Goal: Information Seeking & Learning: Check status

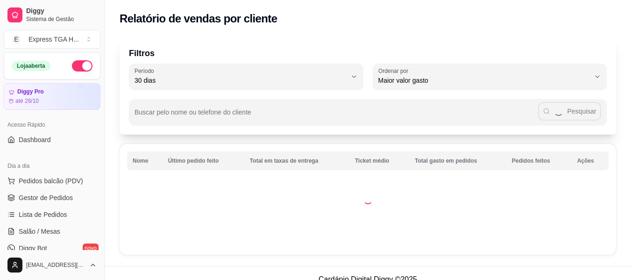
select select "30"
select select "HIGHEST_TOTAL_SPENT_WITH_ORDERS"
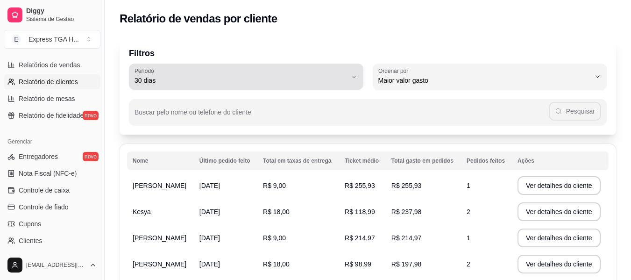
click at [347, 77] on button "Período 30 dias" at bounding box center [246, 77] width 234 height 26
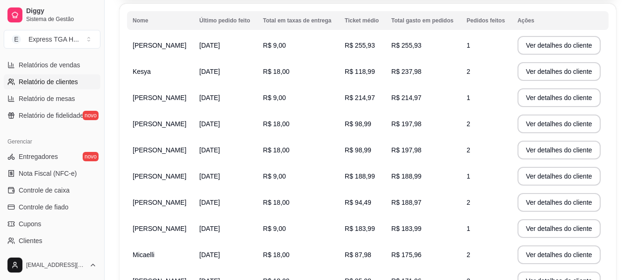
click at [248, 58] on span "60 dias" at bounding box center [242, 54] width 202 height 9
type input "60"
select select "60"
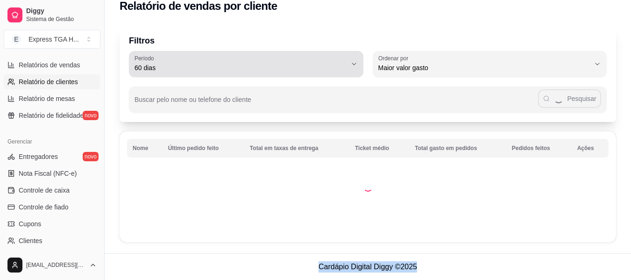
scroll to position [9, 0]
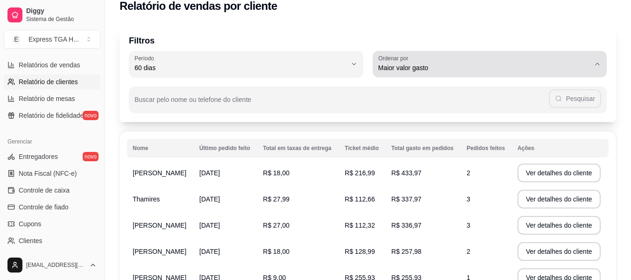
click at [411, 71] on span "Maior valor gasto" at bounding box center [484, 67] width 212 height 9
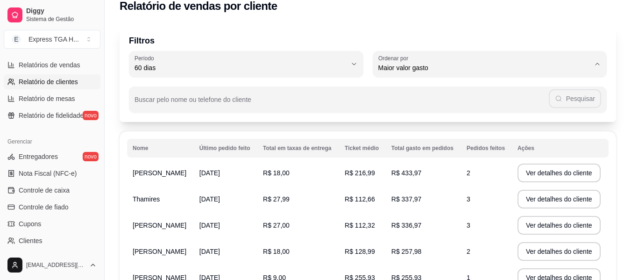
click at [425, 138] on span "Último pedido feito" at bounding box center [485, 135] width 202 height 9
type input "LAST_ORDER_MADE_AT"
select select "LAST_ORDER_MADE_AT"
click at [551, 169] on button "Ver detalhes do cliente" at bounding box center [559, 173] width 80 height 18
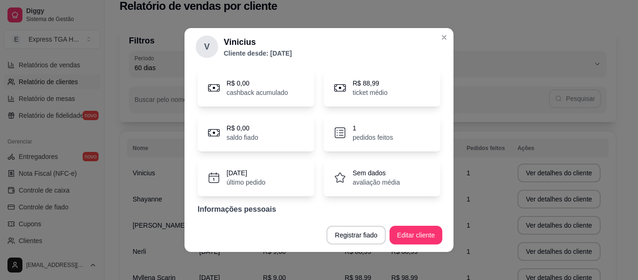
scroll to position [58, 0]
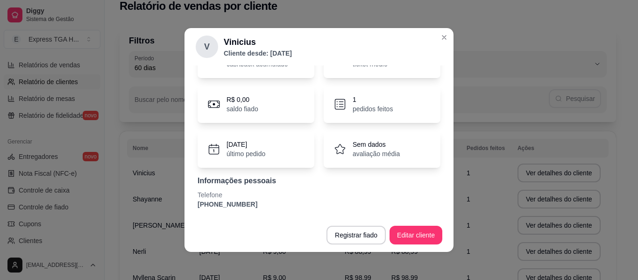
click at [230, 198] on p "Telefone" at bounding box center [319, 194] width 243 height 9
click at [236, 202] on p "[PHONE_NUMBER]" at bounding box center [319, 203] width 243 height 9
copy section "[PHONE_NUMBER] Registrar fiado Editar cliente"
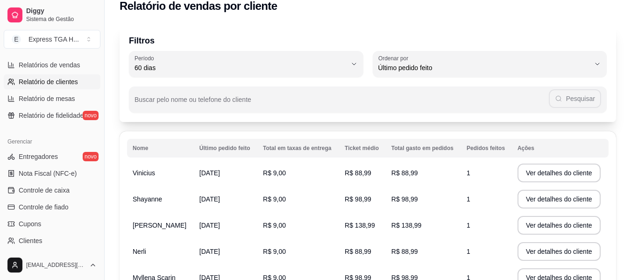
click at [176, 199] on td "Shayanne" at bounding box center [160, 199] width 67 height 26
click at [557, 205] on button "Ver detalhes do cliente" at bounding box center [559, 199] width 83 height 19
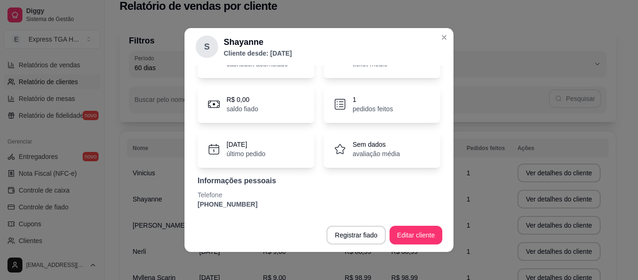
click at [224, 203] on p "[PHONE_NUMBER]" at bounding box center [319, 203] width 243 height 9
copy section "[PHONE_NUMBER] Registrar fiado Editar cliente"
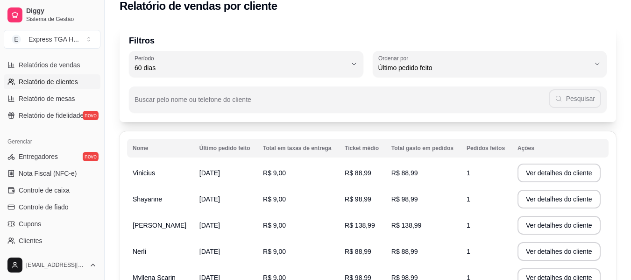
click at [170, 225] on span "[PERSON_NAME]" at bounding box center [160, 224] width 54 height 7
click at [561, 224] on button "Ver detalhes do cliente" at bounding box center [559, 225] width 83 height 19
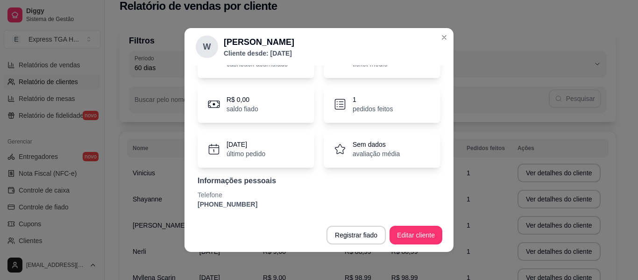
click at [244, 206] on p "[PHONE_NUMBER]" at bounding box center [319, 203] width 243 height 9
copy section "[PHONE_NUMBER] Registrar fiado Editar cliente"
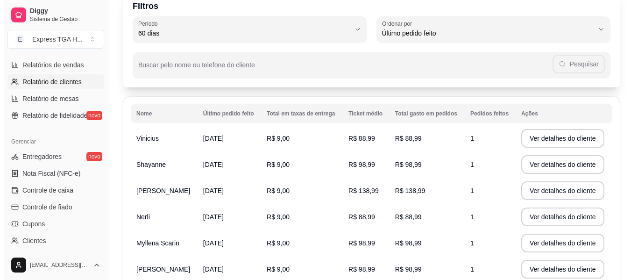
scroll to position [106, 0]
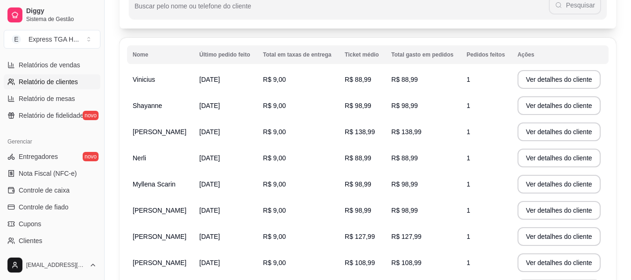
click at [145, 157] on span "Nerli" at bounding box center [140, 157] width 14 height 7
click at [587, 161] on button "Ver detalhes do cliente" at bounding box center [559, 158] width 83 height 19
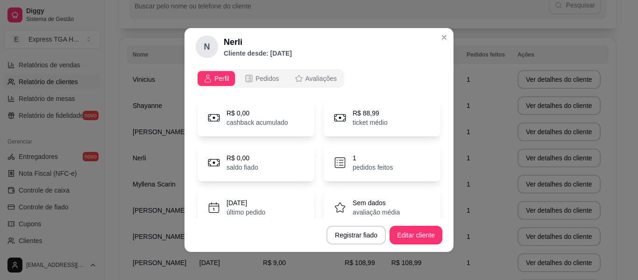
scroll to position [58, 0]
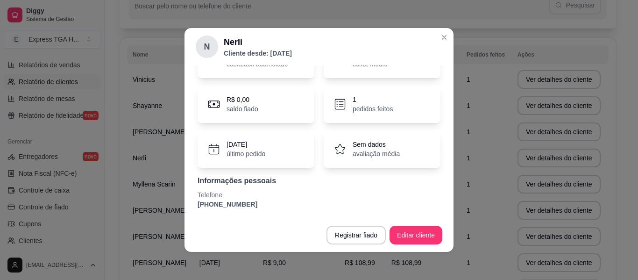
click at [239, 206] on p "[PHONE_NUMBER]" at bounding box center [319, 203] width 243 height 9
copy section "[PHONE_NUMBER] Registrar fiado Editar cliente"
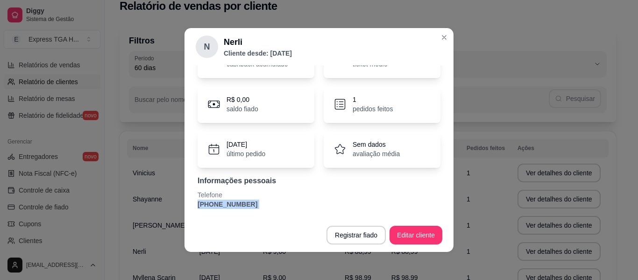
scroll to position [106, 0]
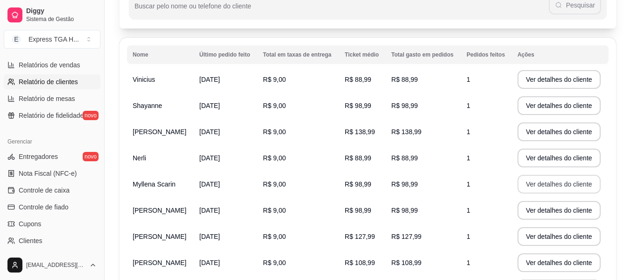
click at [561, 183] on button "Ver detalhes do cliente" at bounding box center [559, 184] width 83 height 19
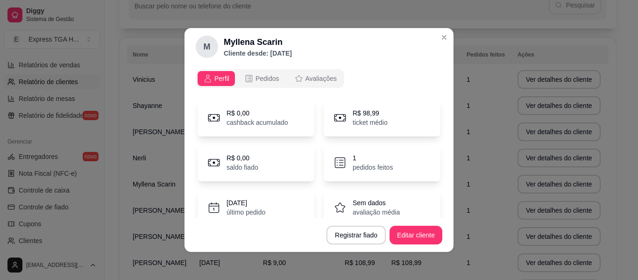
scroll to position [58, 0]
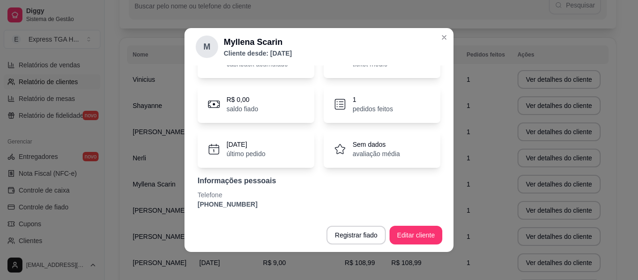
click at [245, 199] on p "Telefone" at bounding box center [319, 194] width 243 height 9
click at [240, 202] on p "[PHONE_NUMBER]" at bounding box center [319, 203] width 243 height 9
copy section "[PHONE_NUMBER] Registrar fiado Editar cliente"
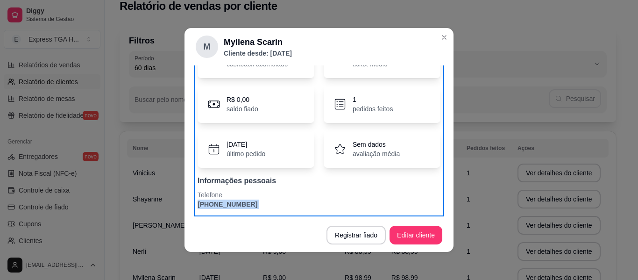
scroll to position [106, 0]
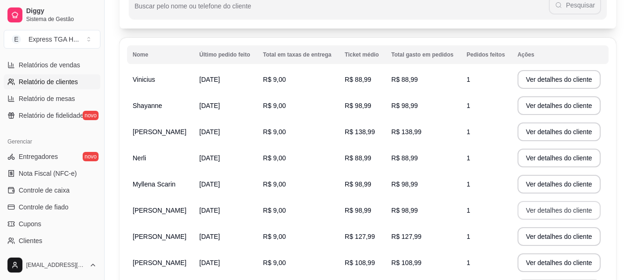
click at [560, 214] on button "Ver detalhes do cliente" at bounding box center [559, 210] width 83 height 19
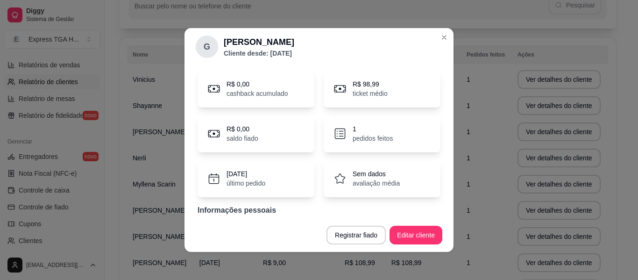
scroll to position [58, 0]
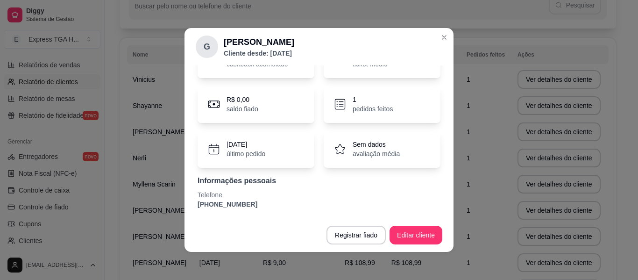
click at [237, 202] on p "[PHONE_NUMBER]" at bounding box center [319, 203] width 243 height 9
copy section "[PHONE_NUMBER] Registrar fiado Editar cliente"
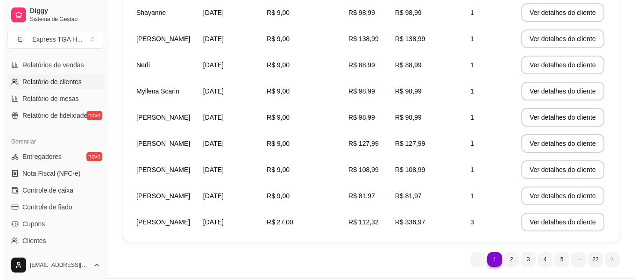
scroll to position [199, 0]
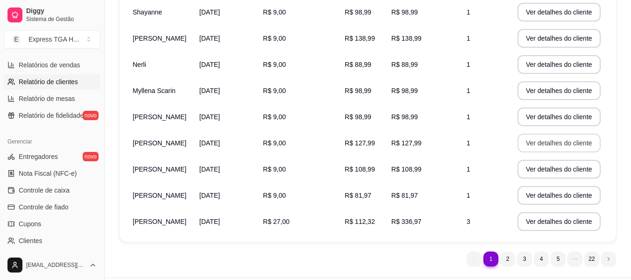
click at [552, 149] on button "Ver detalhes do cliente" at bounding box center [559, 143] width 83 height 19
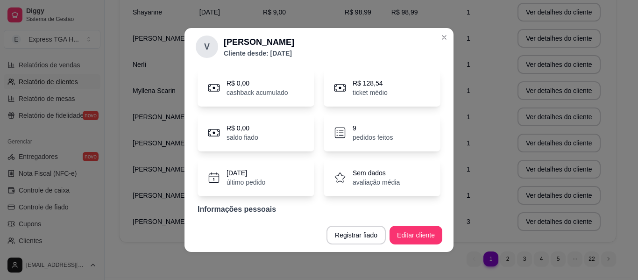
scroll to position [58, 0]
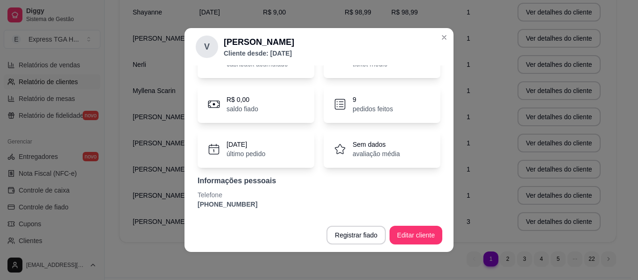
click at [242, 204] on p "[PHONE_NUMBER]" at bounding box center [319, 203] width 243 height 9
copy section "[PHONE_NUMBER] Registrar fiado Editar cliente"
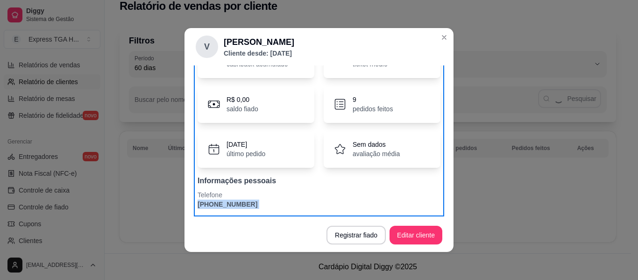
scroll to position [199, 0]
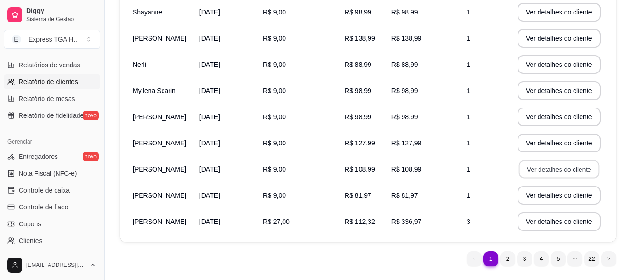
click at [539, 175] on button "Ver detalhes do cliente" at bounding box center [559, 169] width 80 height 18
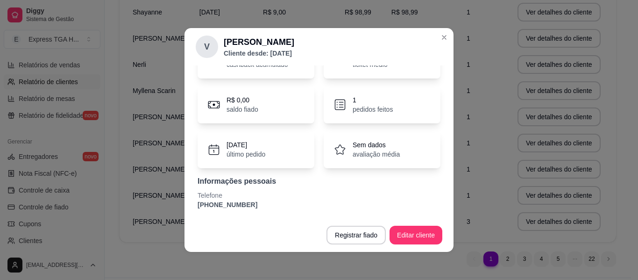
scroll to position [58, 0]
click at [223, 206] on p "[PHONE_NUMBER]" at bounding box center [319, 203] width 243 height 9
copy section "[PHONE_NUMBER] Registrar fiado Editar cliente"
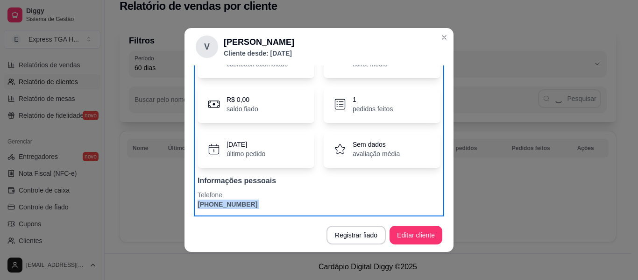
scroll to position [199, 0]
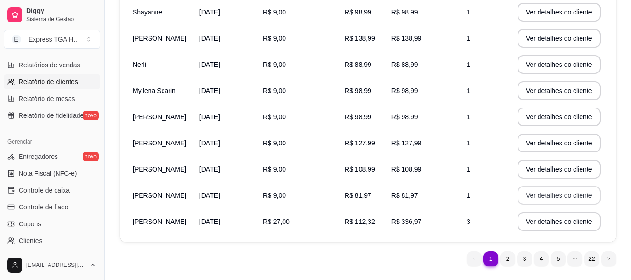
click at [546, 197] on button "Ver detalhes do cliente" at bounding box center [559, 195] width 83 height 19
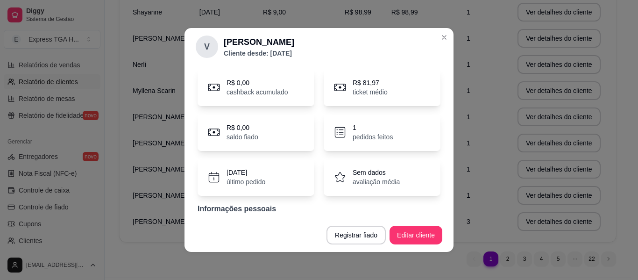
scroll to position [58, 0]
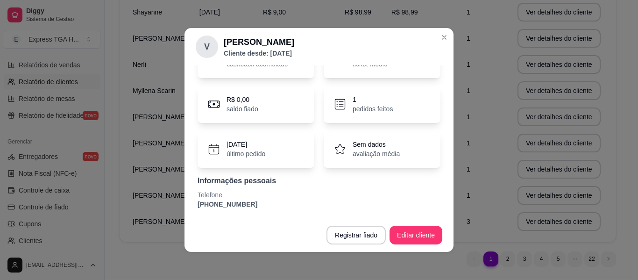
click at [235, 208] on p "[PHONE_NUMBER]" at bounding box center [319, 203] width 243 height 9
copy section "[PHONE_NUMBER] Registrar fiado Editar cliente"
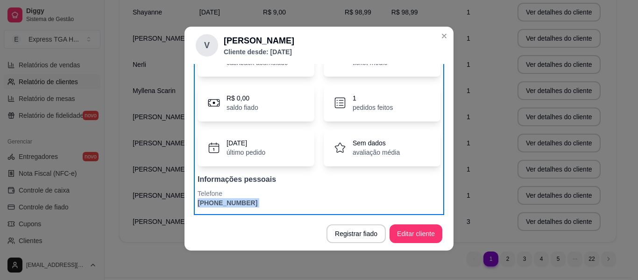
scroll to position [2, 0]
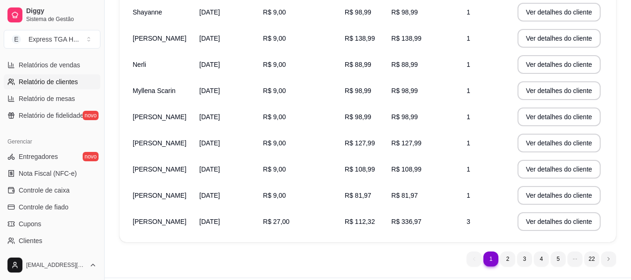
click at [147, 220] on span "[PERSON_NAME]" at bounding box center [160, 221] width 54 height 7
click at [255, 224] on td "[DATE]" at bounding box center [226, 221] width 64 height 26
click at [220, 223] on span "[DATE]" at bounding box center [209, 221] width 21 height 7
click at [575, 213] on button "Ver detalhes do cliente" at bounding box center [559, 221] width 83 height 19
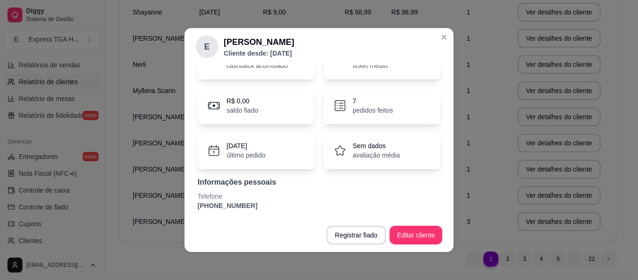
scroll to position [58, 0]
click at [240, 200] on p "[PHONE_NUMBER]" at bounding box center [319, 203] width 243 height 9
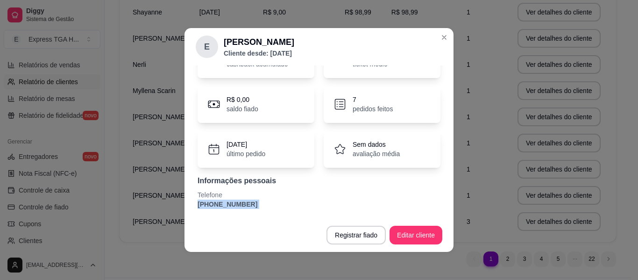
click at [240, 200] on p "[PHONE_NUMBER]" at bounding box center [319, 203] width 243 height 9
copy section "[PHONE_NUMBER] Registrar fiado Editar cliente"
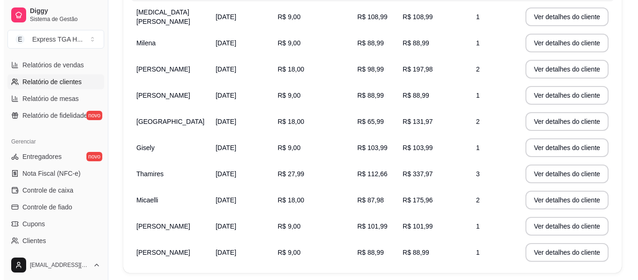
scroll to position [84, 0]
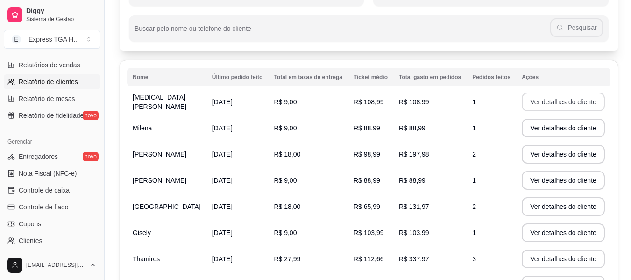
click at [542, 101] on button "Ver detalhes do cliente" at bounding box center [563, 101] width 83 height 19
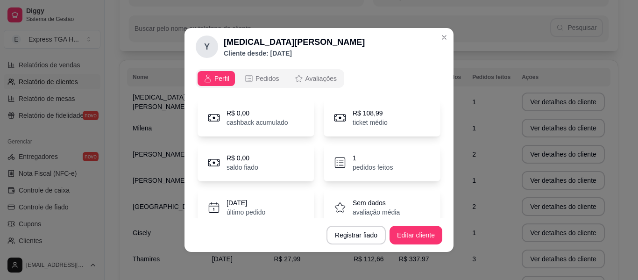
scroll to position [58, 0]
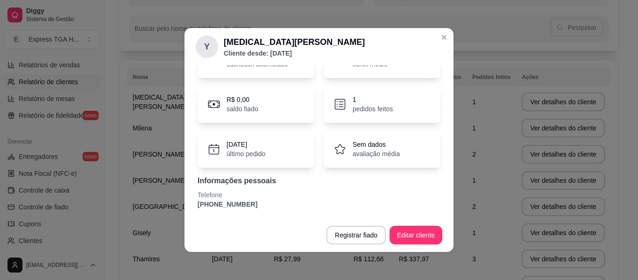
click at [232, 206] on p "[PHONE_NUMBER]" at bounding box center [319, 203] width 243 height 9
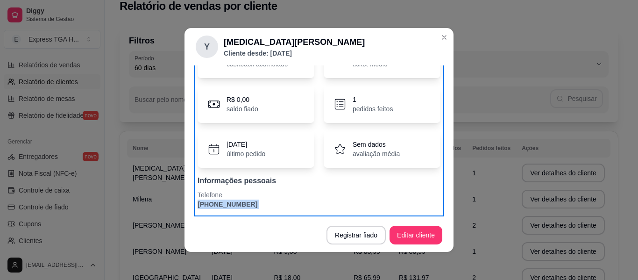
scroll to position [84, 0]
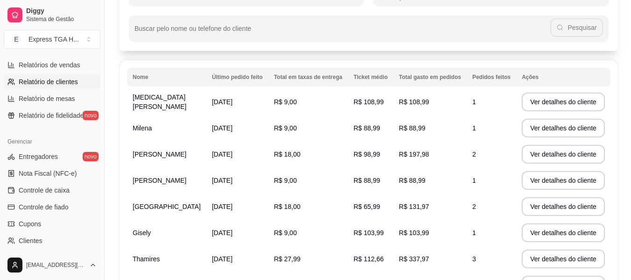
click at [160, 124] on td "Milena" at bounding box center [166, 128] width 79 height 26
click at [568, 128] on button "Ver detalhes do cliente" at bounding box center [563, 128] width 83 height 19
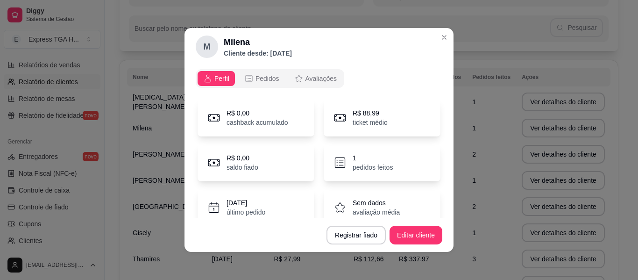
scroll to position [58, 0]
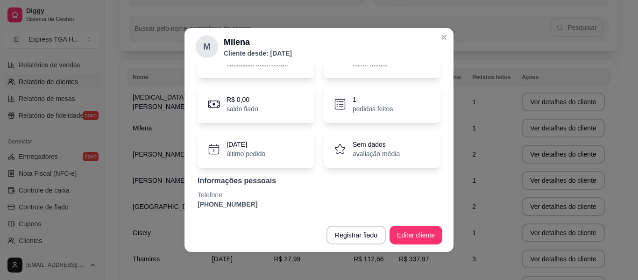
click at [220, 209] on div "R$ 0,00 cashback acumulado R$ 88,99 ticket médio R$ 0,00 saldo fiado 1 pedidos …" at bounding box center [319, 124] width 247 height 179
click at [225, 202] on p "[PHONE_NUMBER]" at bounding box center [319, 203] width 243 height 9
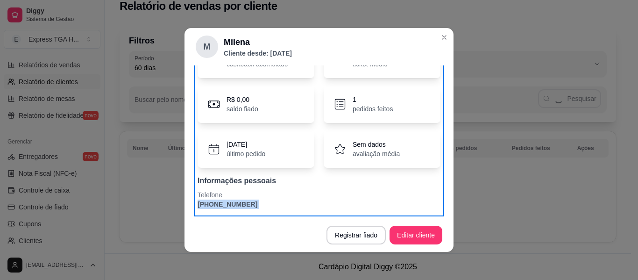
scroll to position [2, 0]
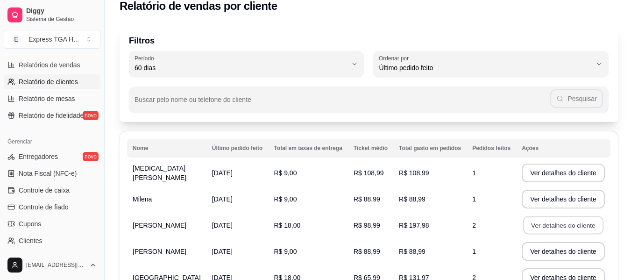
click at [572, 227] on button "Ver detalhes do cliente" at bounding box center [563, 225] width 80 height 18
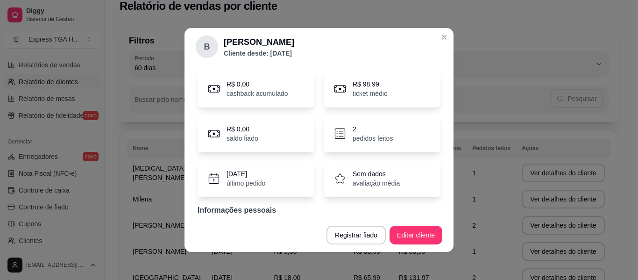
scroll to position [58, 0]
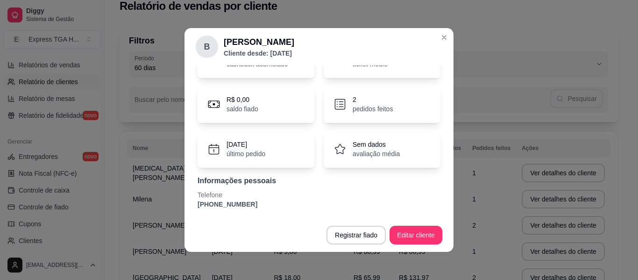
click at [225, 203] on p "[PHONE_NUMBER]" at bounding box center [319, 203] width 243 height 9
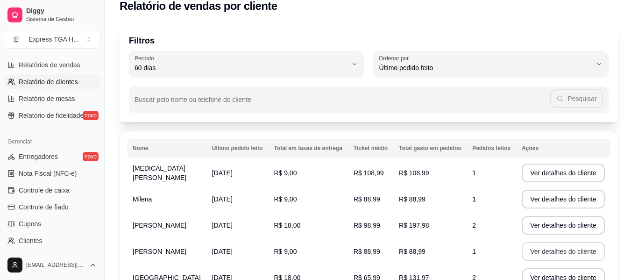
click at [539, 248] on button "Ver detalhes do cliente" at bounding box center [563, 251] width 83 height 19
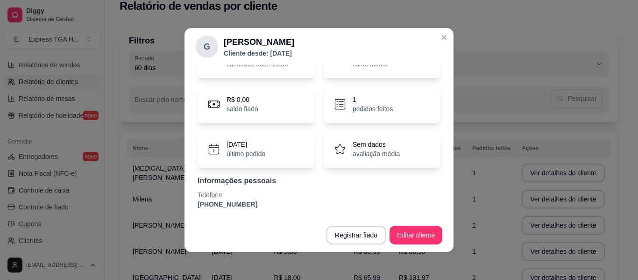
click at [225, 201] on p "[PHONE_NUMBER]" at bounding box center [319, 203] width 243 height 9
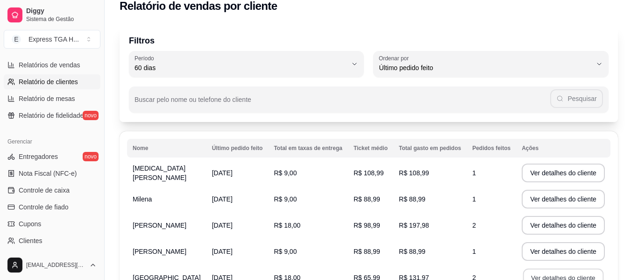
click at [570, 271] on button "Ver detalhes do cliente" at bounding box center [563, 278] width 80 height 18
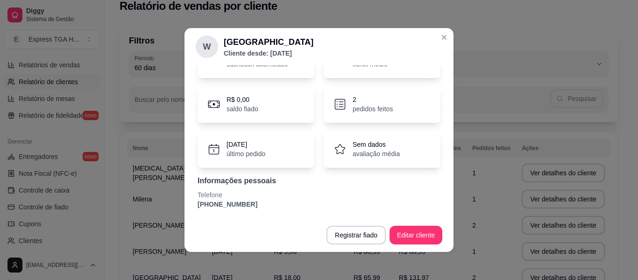
click at [213, 203] on p "[PHONE_NUMBER]" at bounding box center [319, 203] width 243 height 9
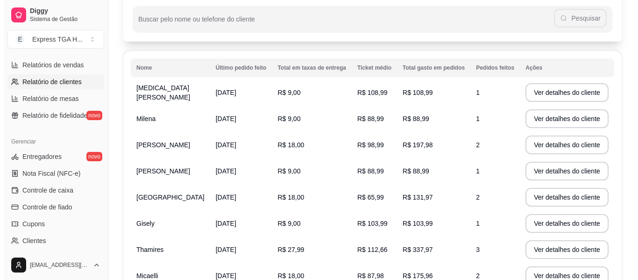
scroll to position [106, 0]
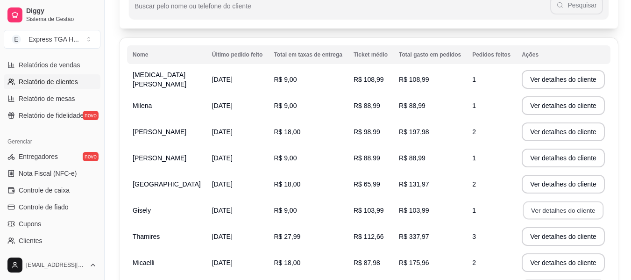
click at [559, 211] on button "Ver detalhes do cliente" at bounding box center [563, 210] width 80 height 18
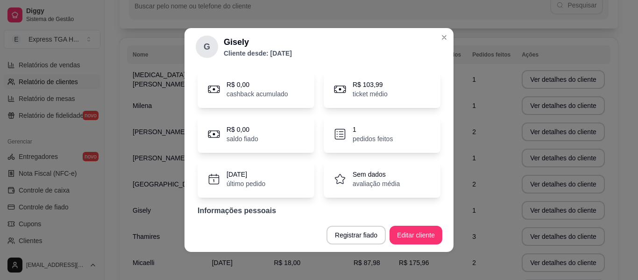
scroll to position [58, 0]
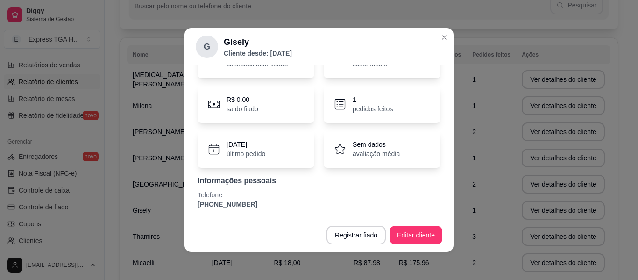
click at [231, 200] on p "[PHONE_NUMBER]" at bounding box center [319, 203] width 243 height 9
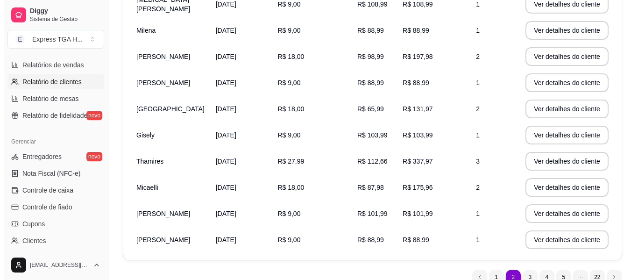
scroll to position [199, 0]
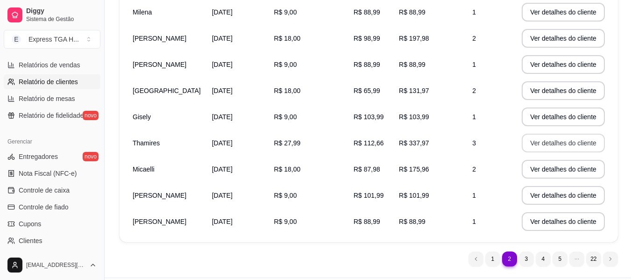
click at [582, 136] on button "Ver detalhes do cliente" at bounding box center [563, 143] width 83 height 19
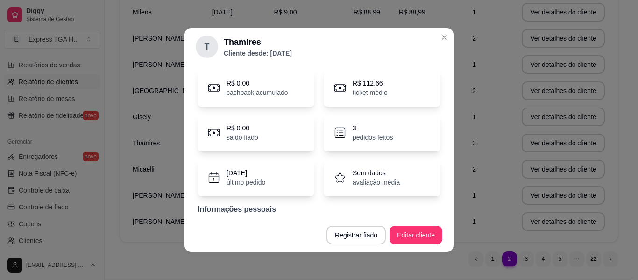
scroll to position [58, 0]
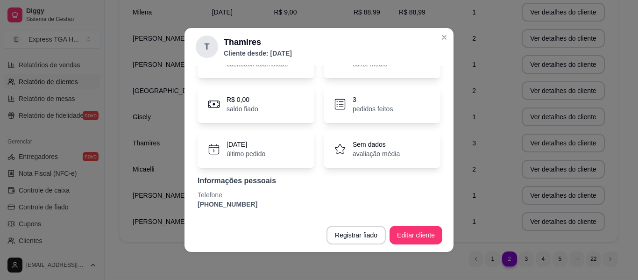
click at [235, 206] on p "[PHONE_NUMBER]" at bounding box center [319, 203] width 243 height 9
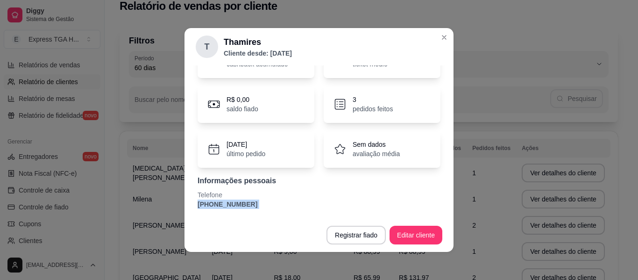
scroll to position [199, 0]
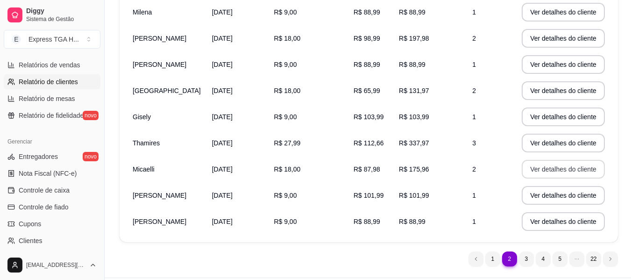
click at [554, 168] on button "Ver detalhes do cliente" at bounding box center [563, 169] width 83 height 19
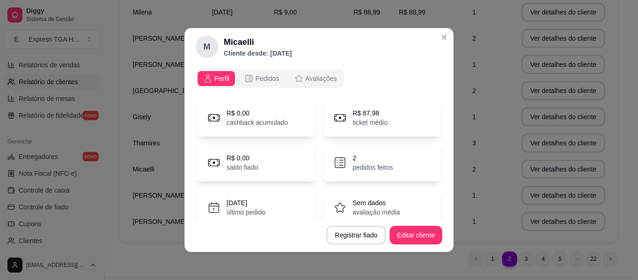
scroll to position [58, 0]
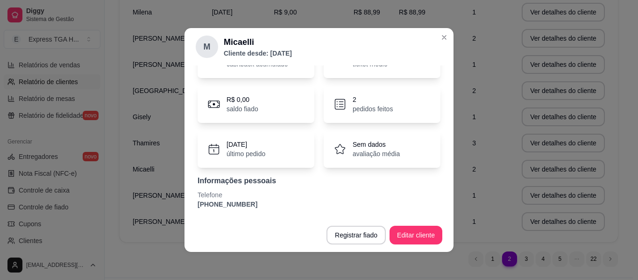
click at [226, 213] on div "R$ 0,00 cashback acumulado R$ 87,98 ticket médio R$ 0,00 saldo fiado 2 pedidos …" at bounding box center [319, 124] width 247 height 179
click at [228, 199] on p "[PHONE_NUMBER]" at bounding box center [319, 203] width 243 height 9
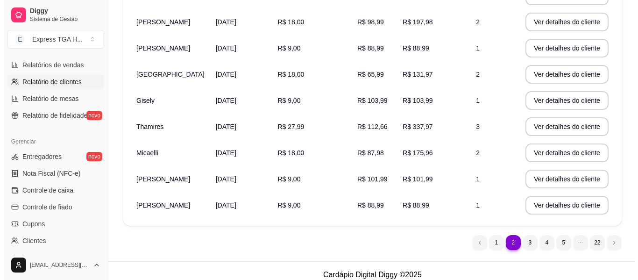
scroll to position [224, 0]
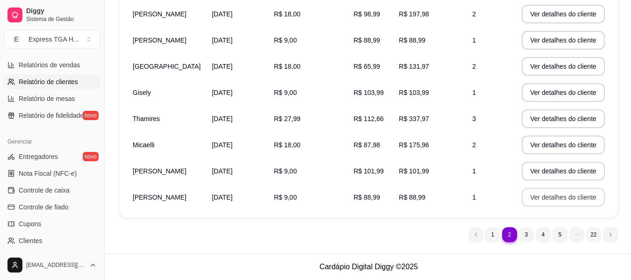
click at [548, 193] on button "Ver detalhes do cliente" at bounding box center [563, 197] width 83 height 19
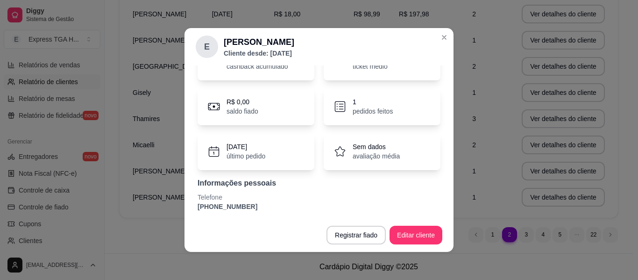
scroll to position [58, 0]
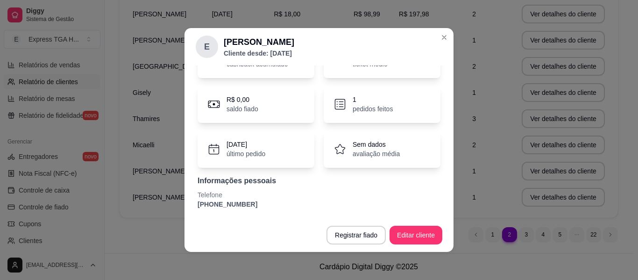
click at [232, 197] on p "Telefone" at bounding box center [319, 194] width 243 height 9
click at [232, 204] on p "[PHONE_NUMBER]" at bounding box center [319, 203] width 243 height 9
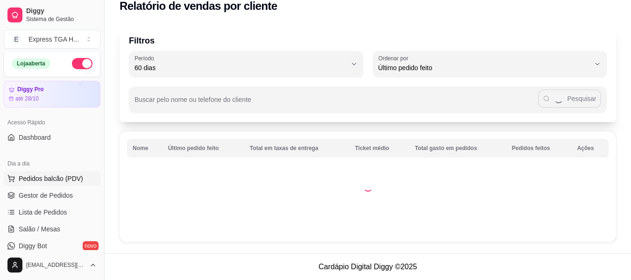
scroll to position [0, 0]
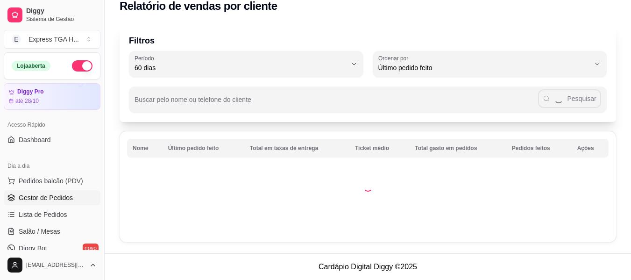
click at [63, 193] on span "Gestor de Pedidos" at bounding box center [46, 197] width 54 height 9
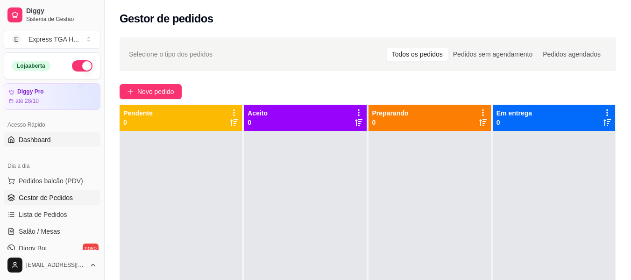
click at [56, 135] on link "Dashboard" at bounding box center [52, 139] width 97 height 15
click at [54, 143] on link "Dashboard" at bounding box center [52, 139] width 97 height 15
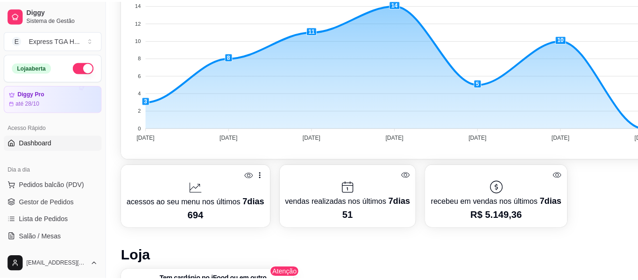
scroll to position [327, 0]
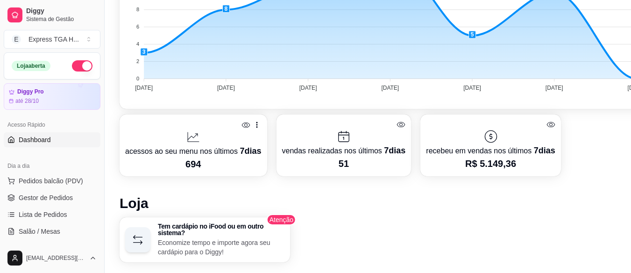
click at [203, 133] on div at bounding box center [193, 136] width 136 height 15
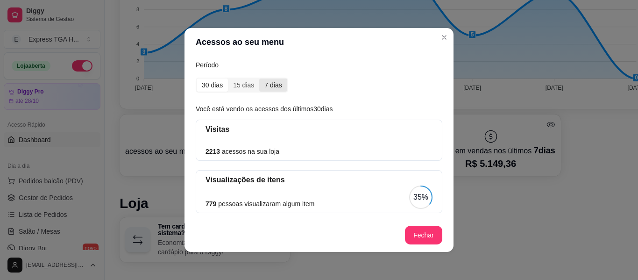
click at [263, 82] on div "7 dias" at bounding box center [273, 84] width 28 height 13
click at [259, 78] on input "7 dias" at bounding box center [259, 78] width 0 height 0
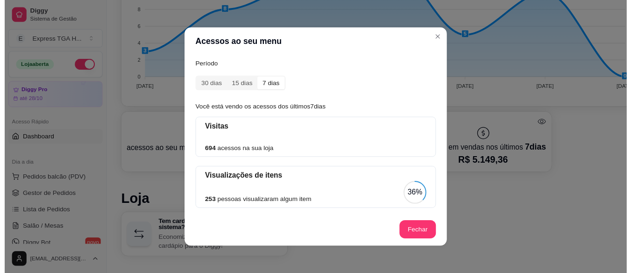
scroll to position [113, 0]
